Goal: Information Seeking & Learning: Learn about a topic

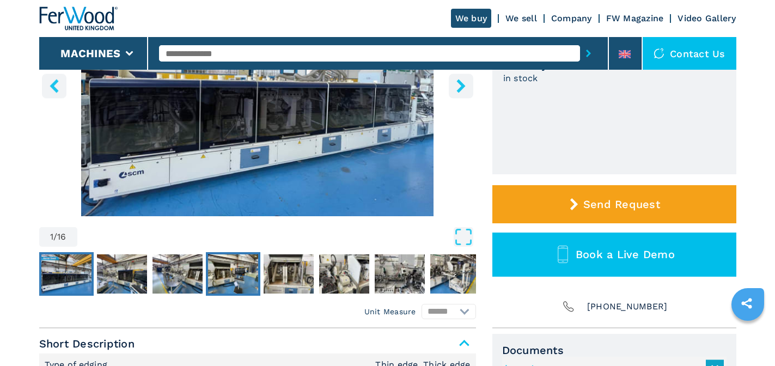
click at [229, 274] on img "Go to Slide 4" at bounding box center [233, 273] width 50 height 39
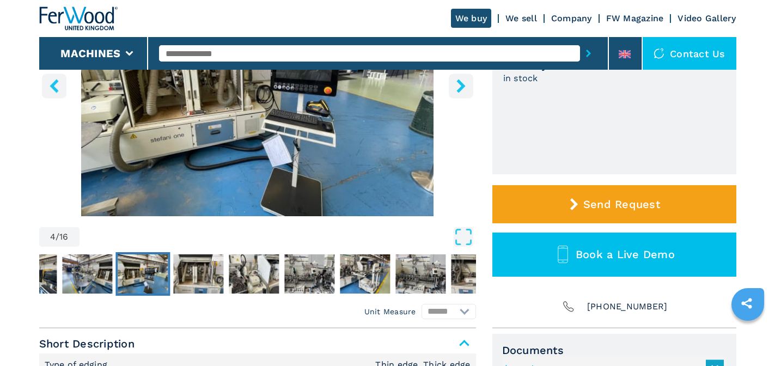
scroll to position [163, 0]
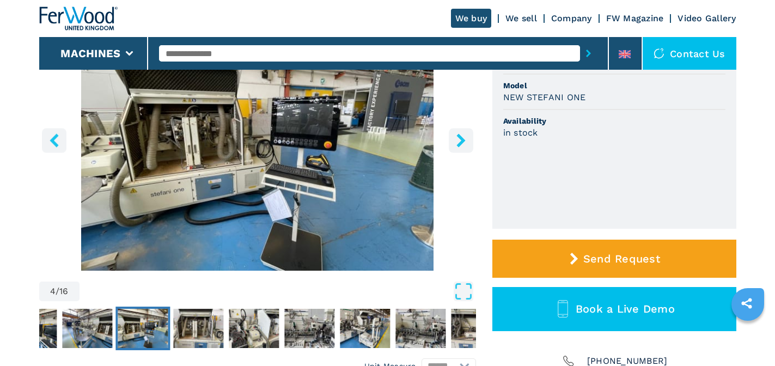
click at [460, 143] on icon "right-button" at bounding box center [461, 141] width 14 height 14
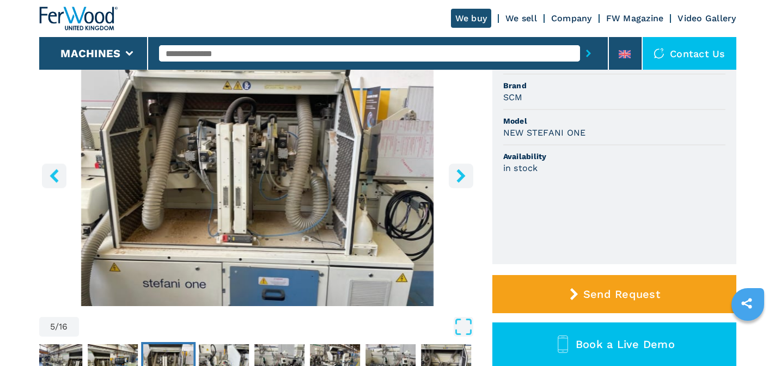
scroll to position [109, 0]
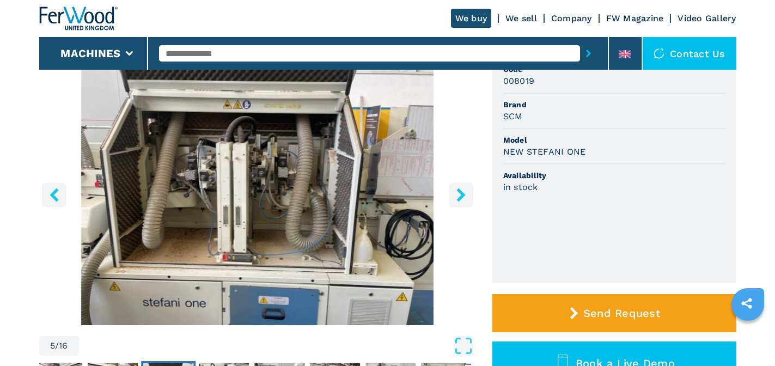
click at [462, 189] on icon "right-button" at bounding box center [461, 195] width 14 height 14
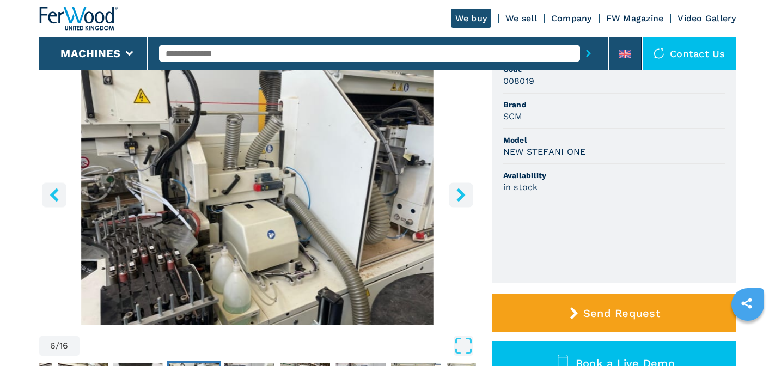
click at [462, 189] on icon "right-button" at bounding box center [461, 195] width 14 height 14
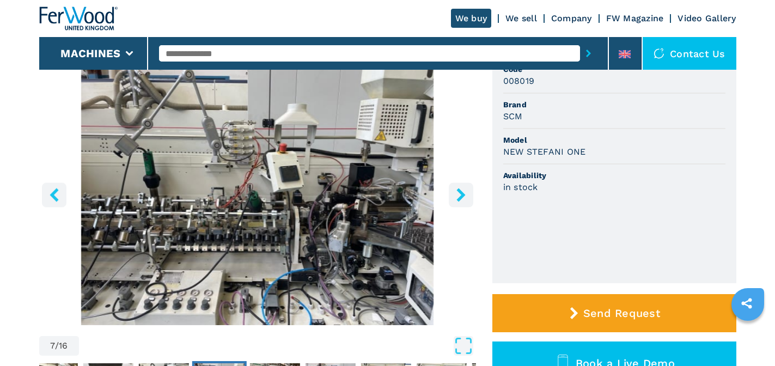
click at [459, 190] on icon "right-button" at bounding box center [461, 195] width 9 height 14
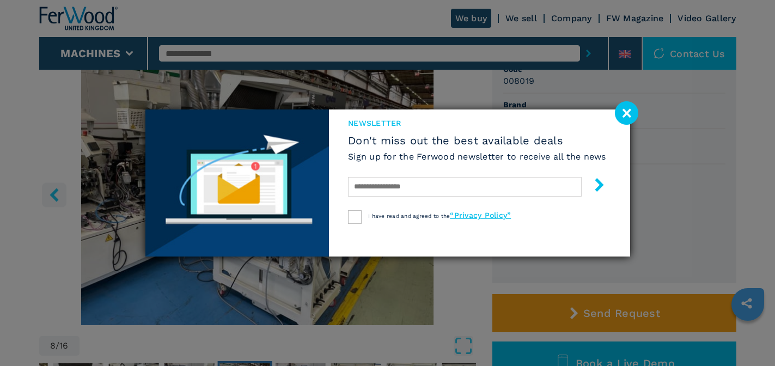
click at [630, 110] on image at bounding box center [626, 112] width 23 height 23
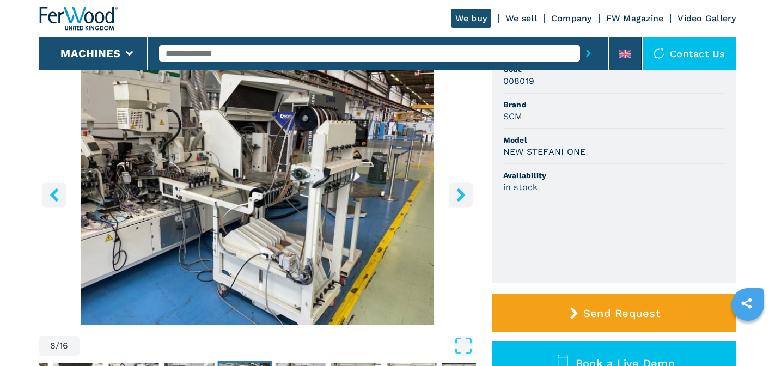
click at [465, 199] on icon "right-button" at bounding box center [461, 195] width 14 height 14
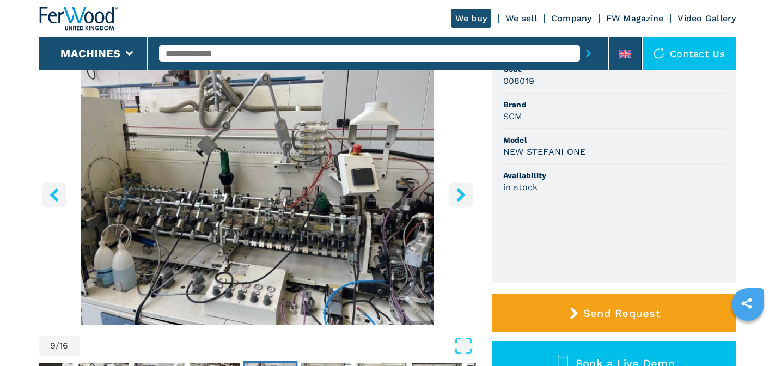
click at [463, 199] on icon "right-button" at bounding box center [461, 195] width 14 height 14
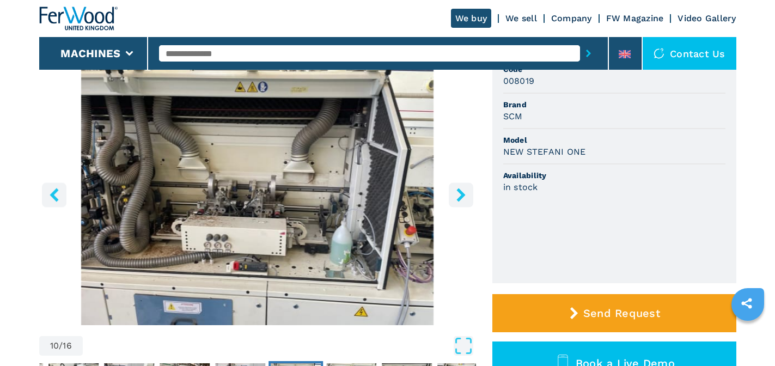
click at [45, 192] on button "left-button" at bounding box center [54, 195] width 25 height 25
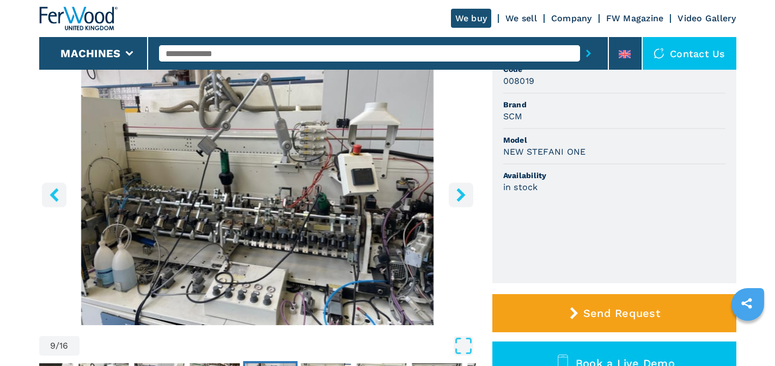
click at [45, 192] on button "left-button" at bounding box center [54, 195] width 25 height 25
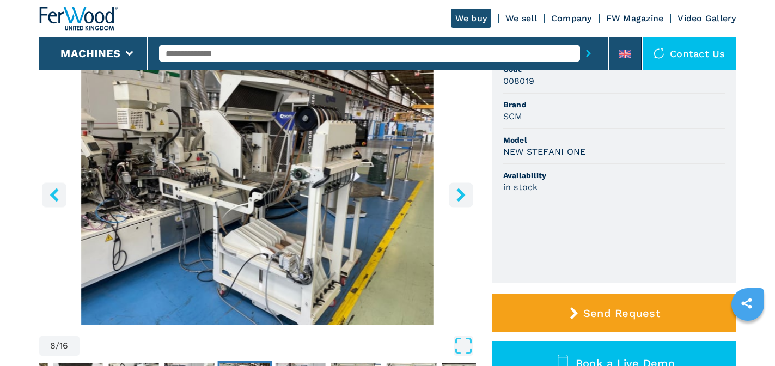
click at [466, 186] on button "right-button" at bounding box center [461, 195] width 25 height 25
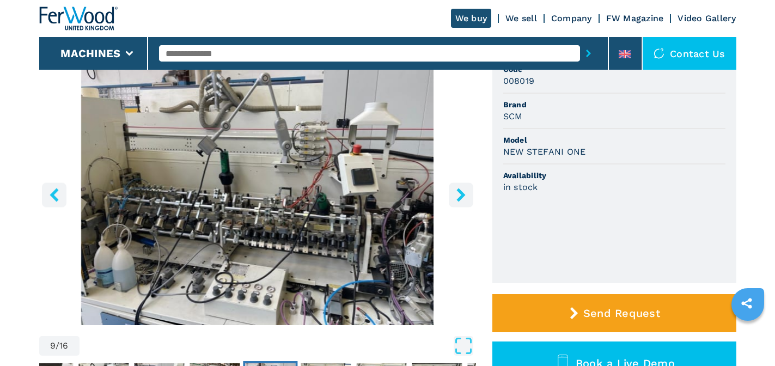
click at [463, 187] on button "right-button" at bounding box center [461, 195] width 25 height 25
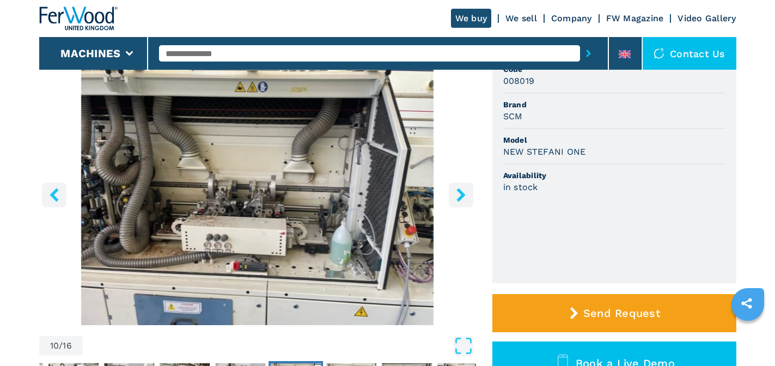
click at [456, 195] on icon "right-button" at bounding box center [461, 195] width 14 height 14
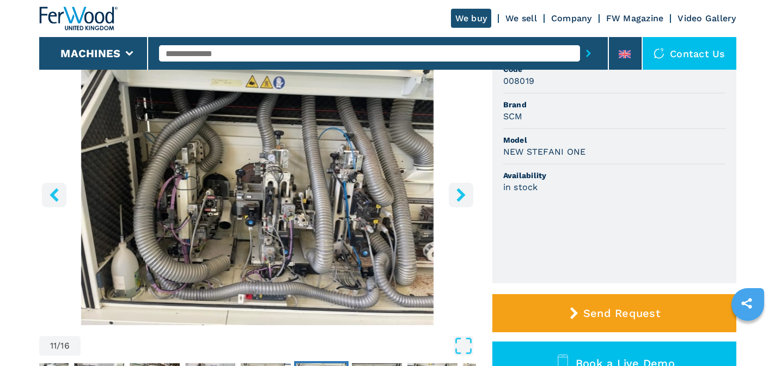
click at [455, 195] on icon "right-button" at bounding box center [461, 195] width 14 height 14
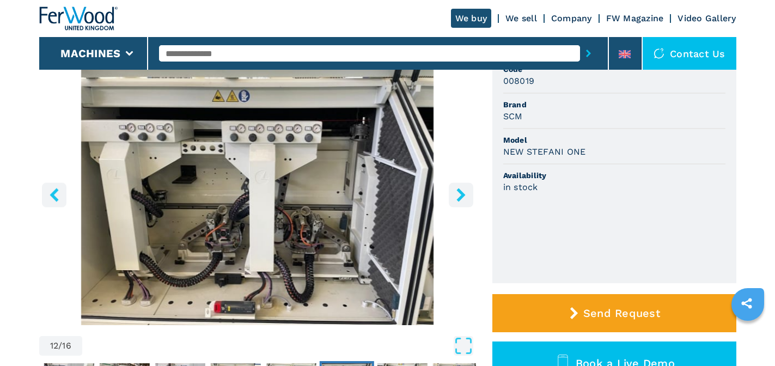
click at [455, 195] on icon "right-button" at bounding box center [461, 195] width 14 height 14
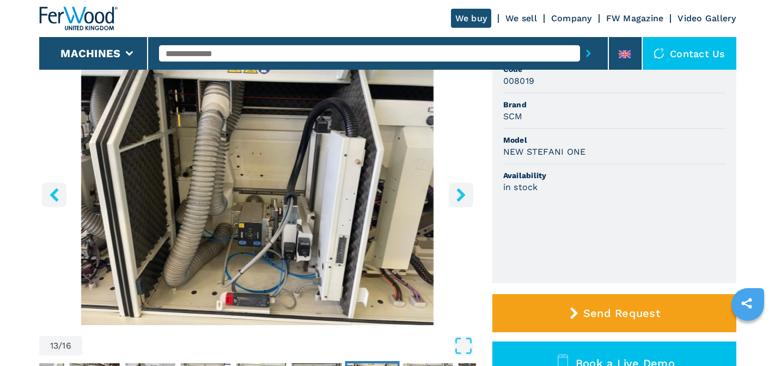
click at [455, 195] on icon "right-button" at bounding box center [461, 195] width 14 height 14
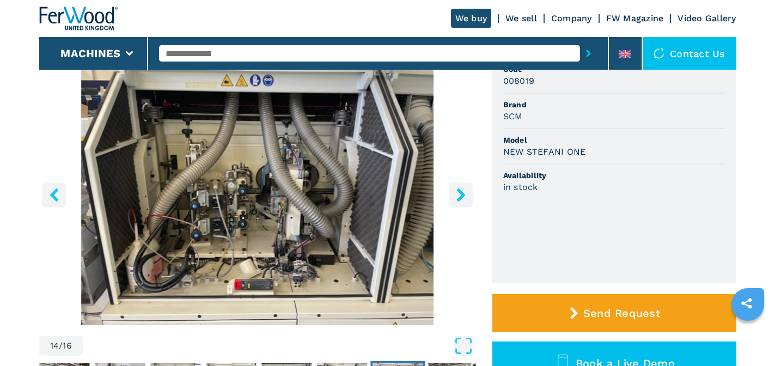
click at [455, 195] on icon "right-button" at bounding box center [461, 195] width 14 height 14
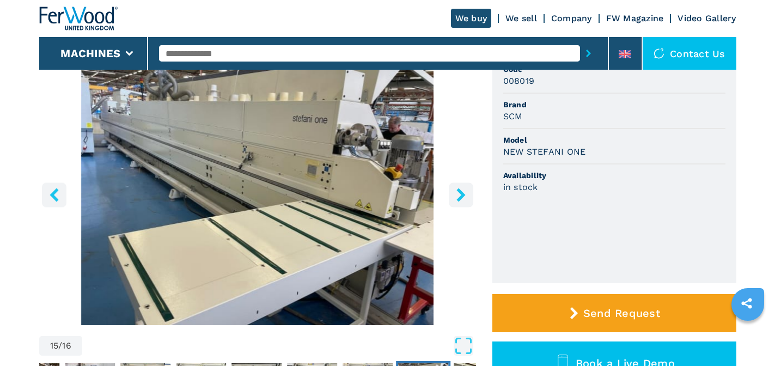
click at [455, 195] on icon "right-button" at bounding box center [461, 195] width 14 height 14
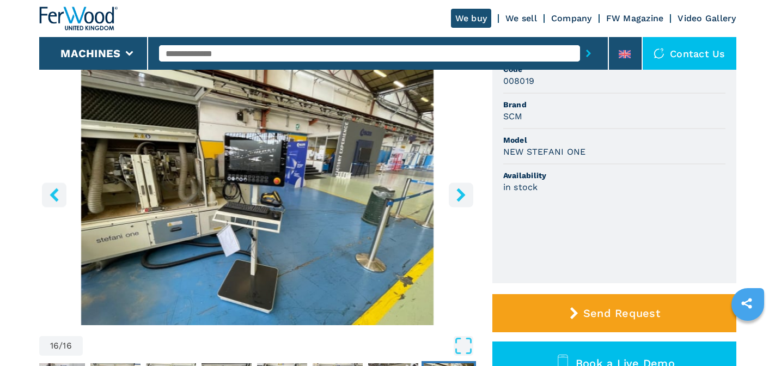
click at [455, 195] on icon "right-button" at bounding box center [461, 195] width 14 height 14
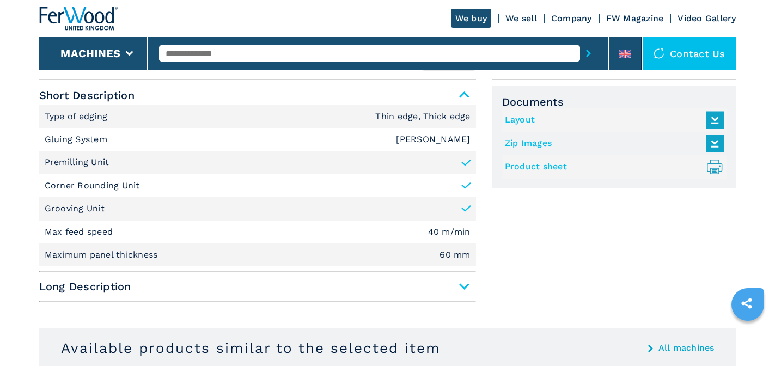
scroll to position [599, 0]
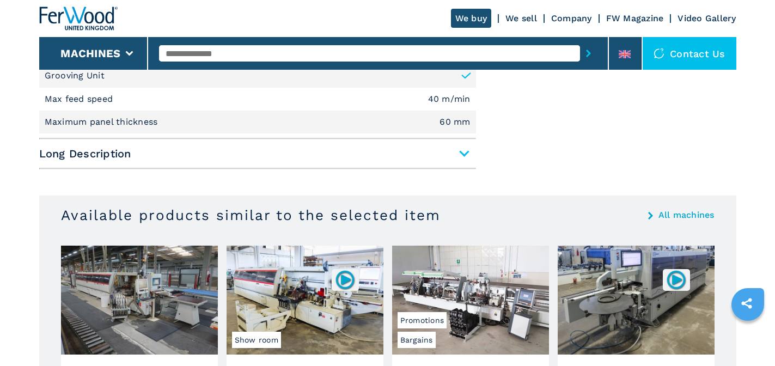
click at [416, 150] on span "Long Description" at bounding box center [257, 154] width 437 height 20
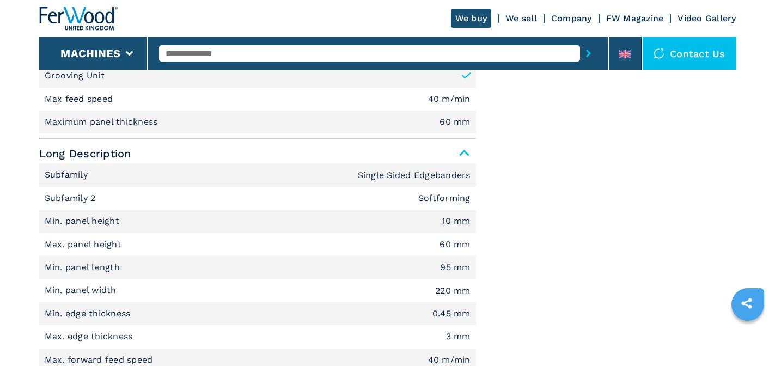
click at [426, 147] on span "Long Description" at bounding box center [257, 154] width 437 height 20
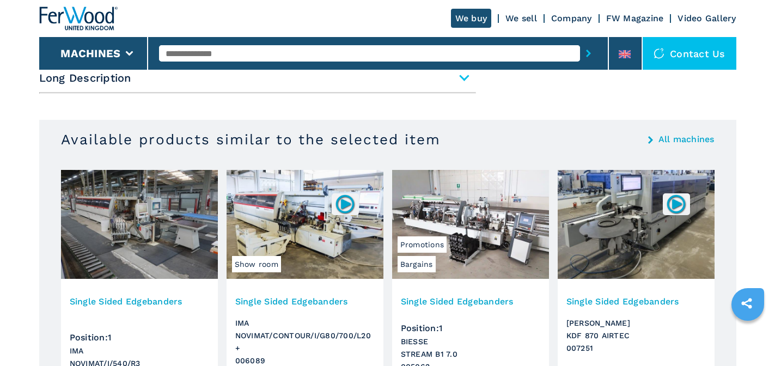
scroll to position [763, 0]
